Goal: Information Seeking & Learning: Check status

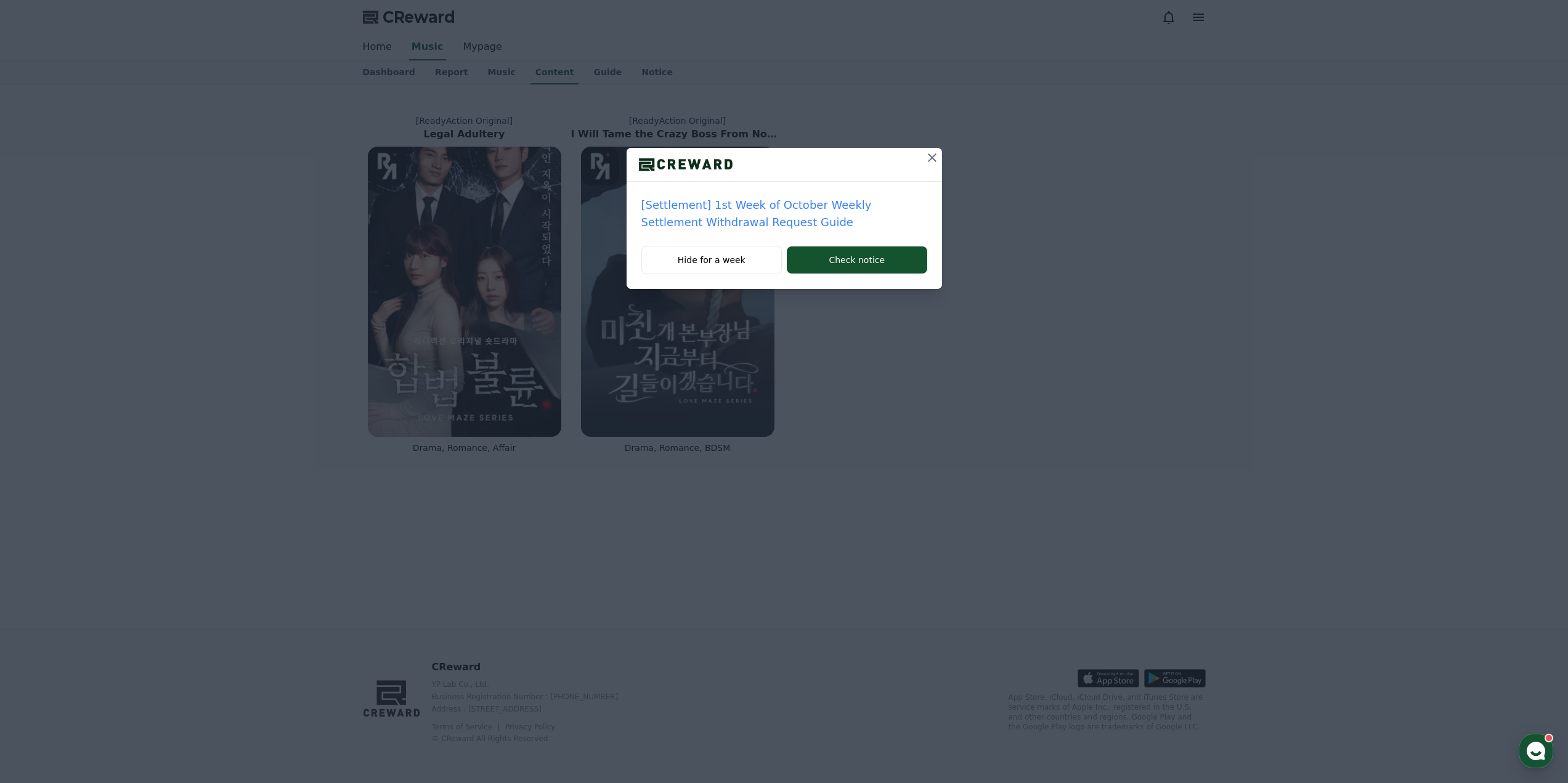
click at [936, 156] on icon at bounding box center [932, 158] width 15 height 15
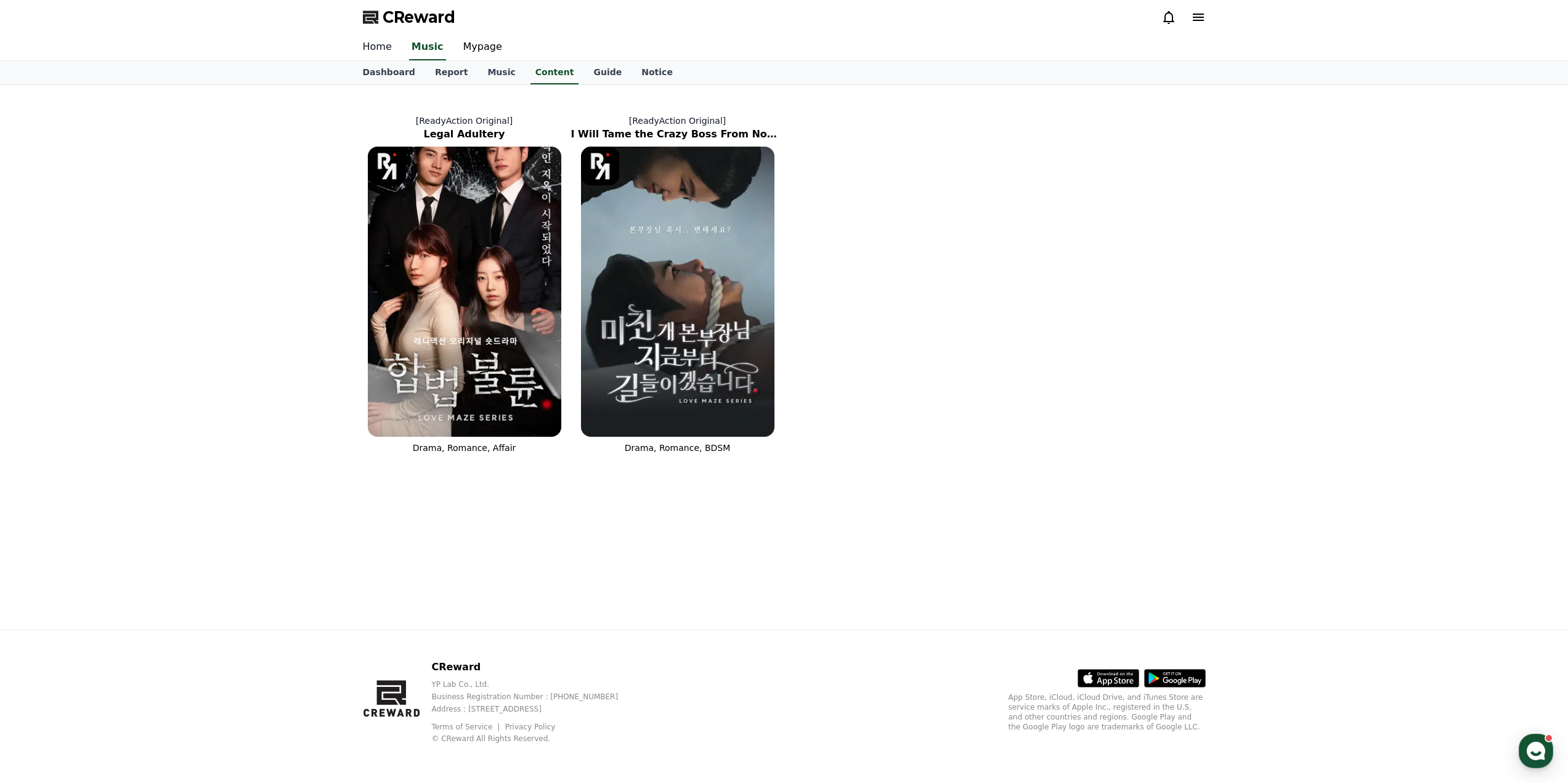
click at [372, 47] on link "Home" at bounding box center [377, 47] width 49 height 26
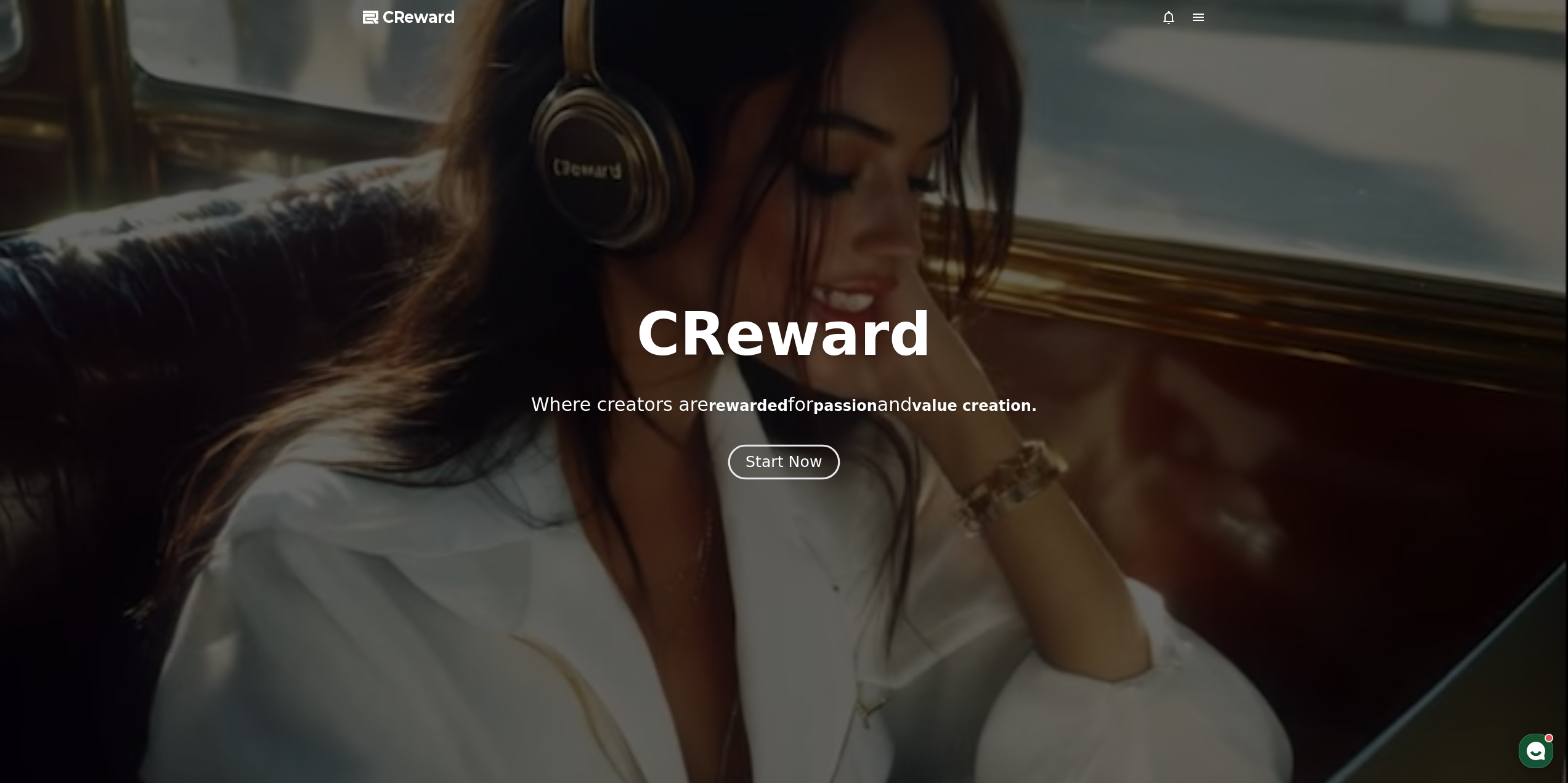
click at [814, 454] on div "Start Now" at bounding box center [783, 461] width 76 height 21
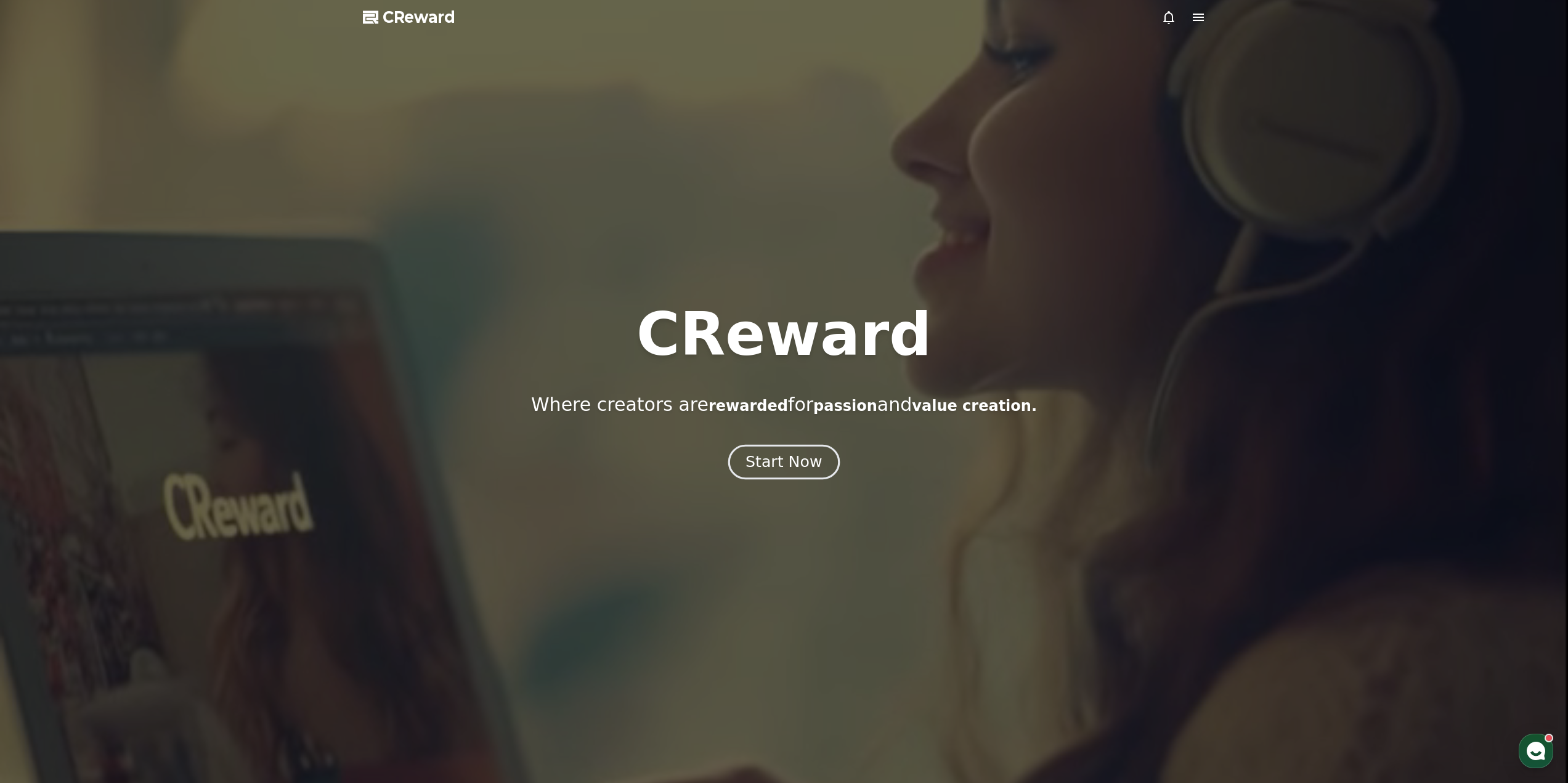
click at [808, 463] on div "Start Now" at bounding box center [783, 461] width 76 height 21
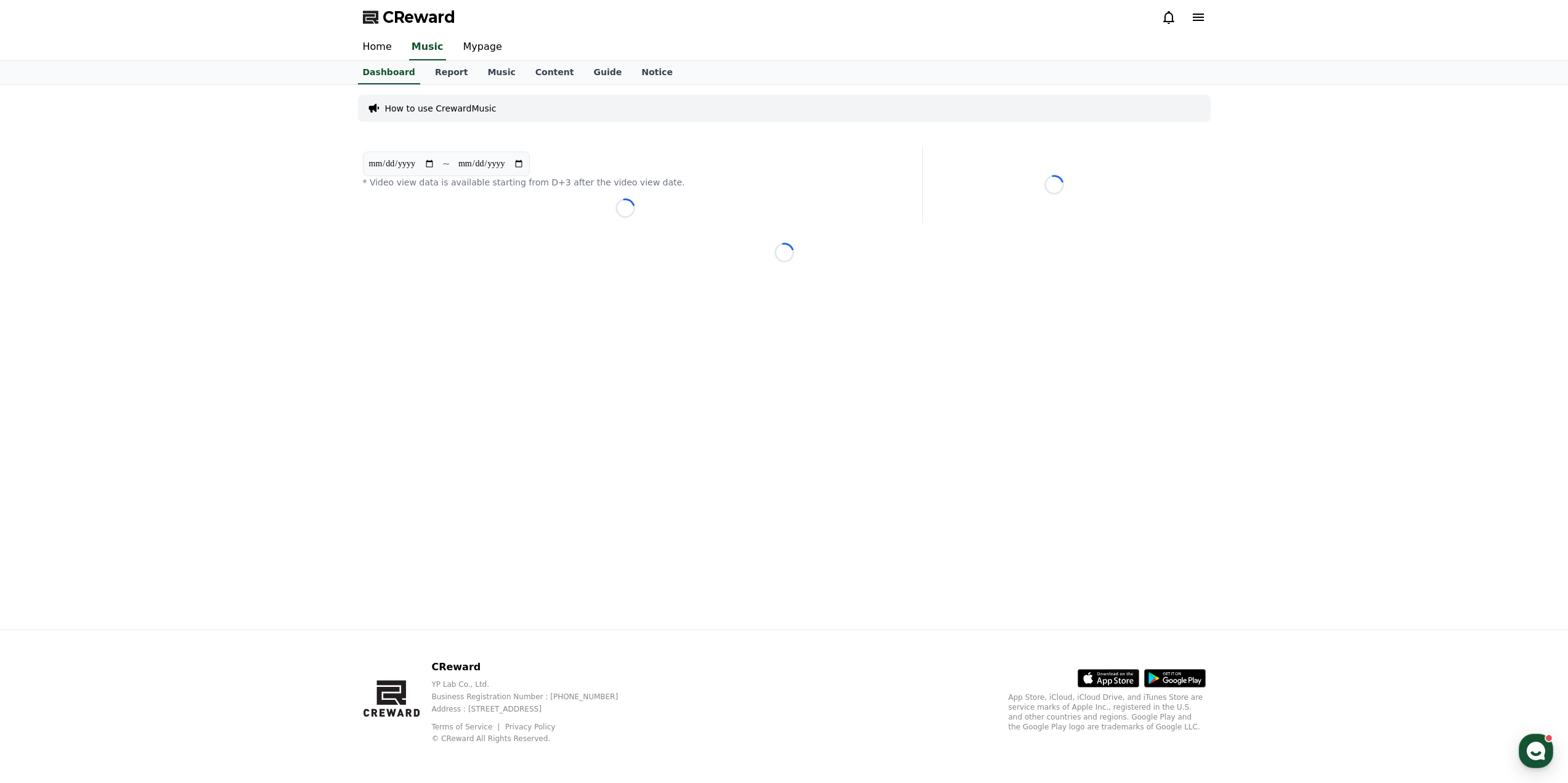
click at [1169, 29] on div "CReward" at bounding box center [784, 17] width 862 height 34
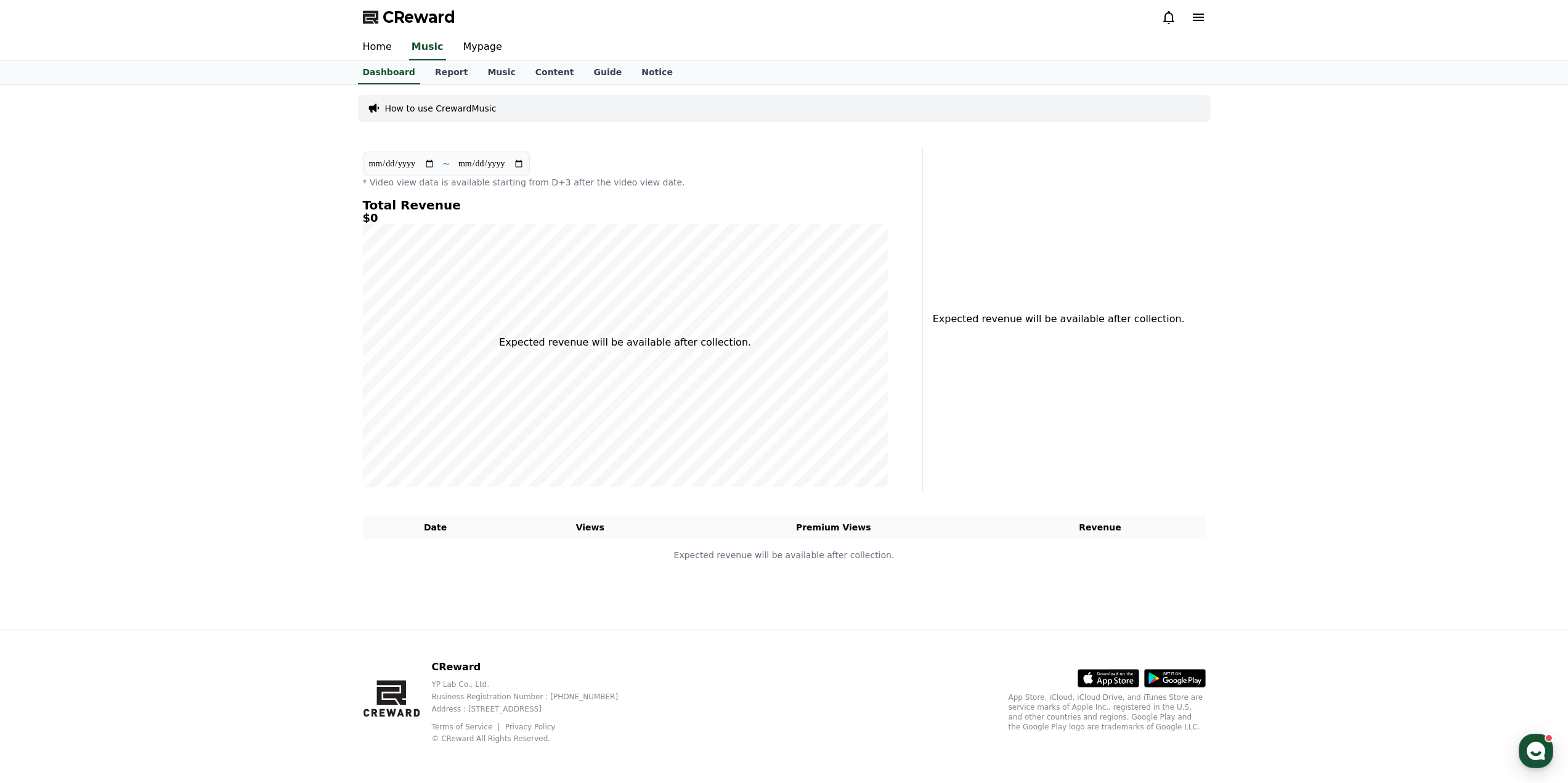
click at [1169, 26] on div at bounding box center [1183, 17] width 44 height 20
click at [1170, 21] on icon at bounding box center [1169, 17] width 15 height 15
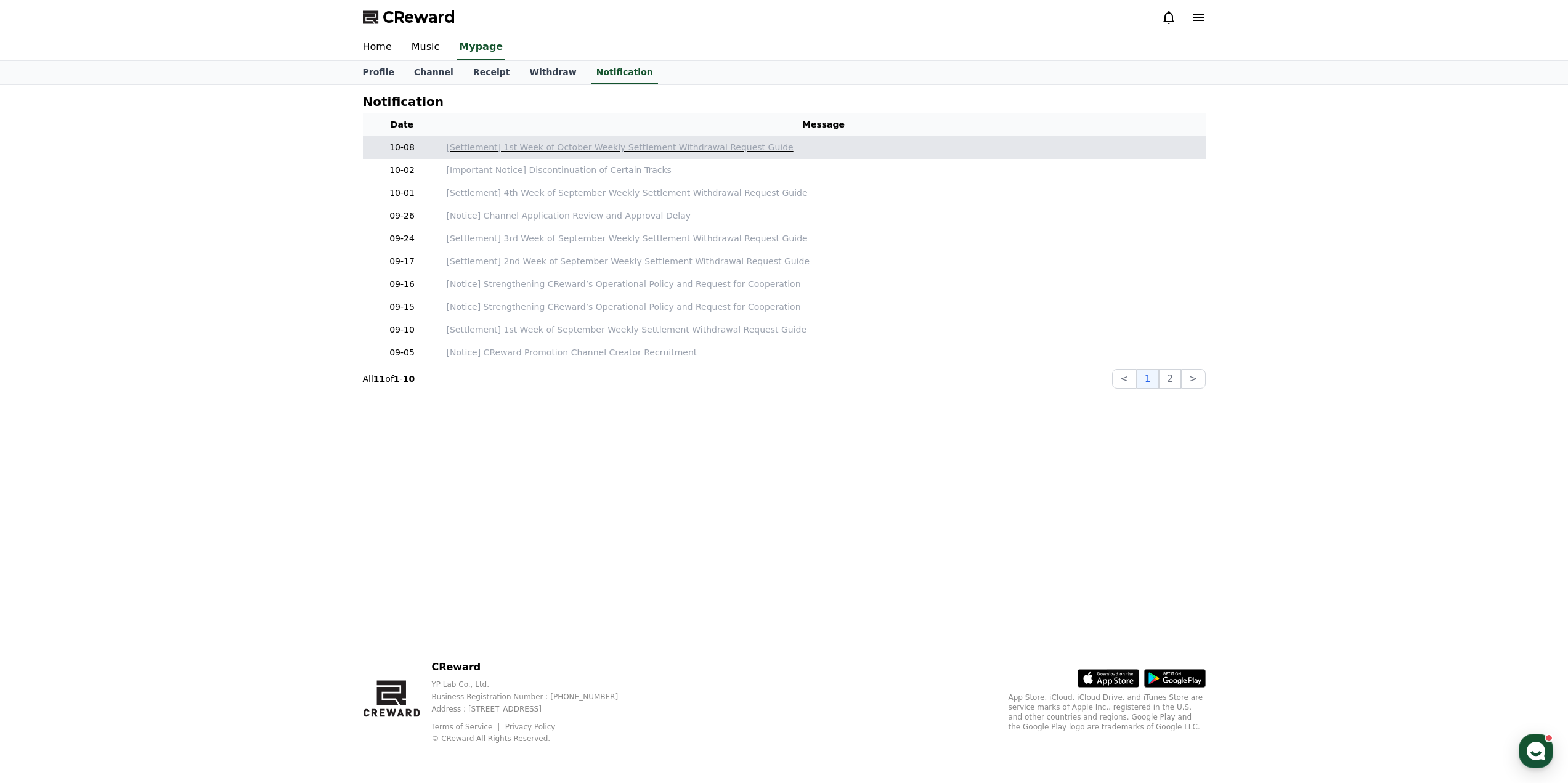
click at [524, 152] on p "[Settlement] 1st Week of October Weekly Settlement Withdrawal Request Guide" at bounding box center [823, 148] width 754 height 13
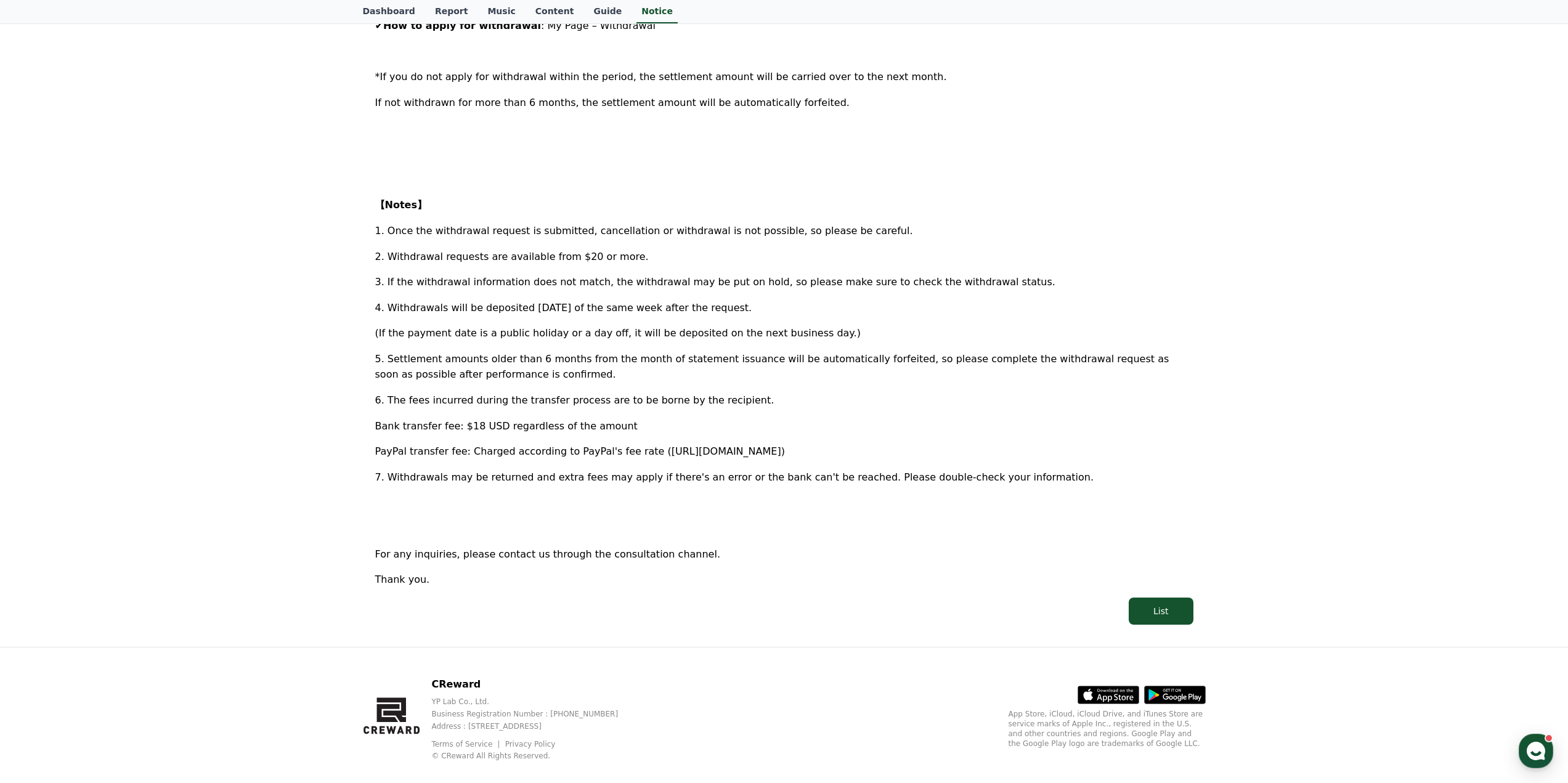
scroll to position [417, 0]
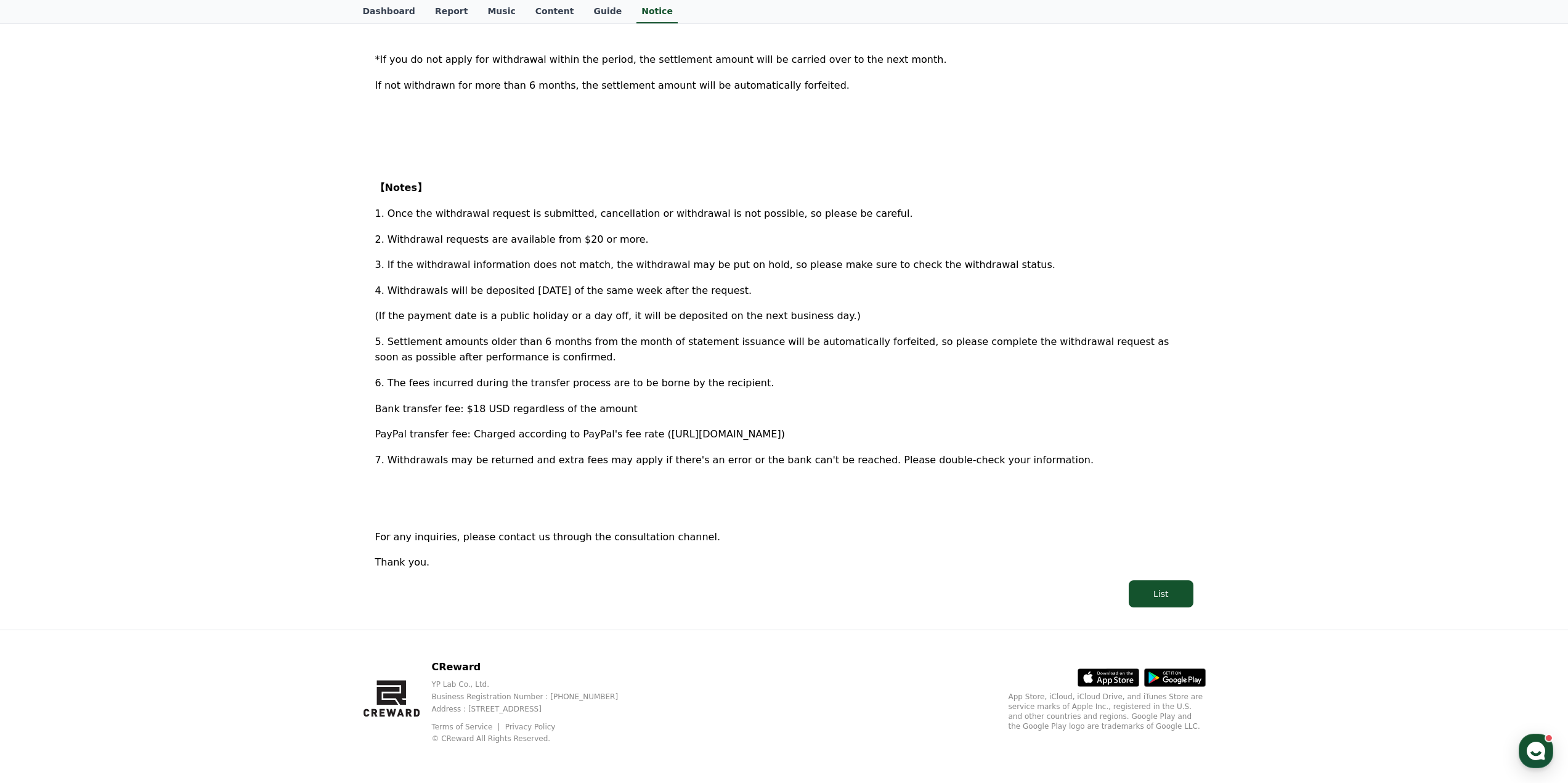
click at [232, 388] on div "Notice FAQ [Settlement] 1st Week of October Weekly Settlement Withdrawal Reques…" at bounding box center [784, 148] width 1568 height 961
